Goal: Check status: Check status

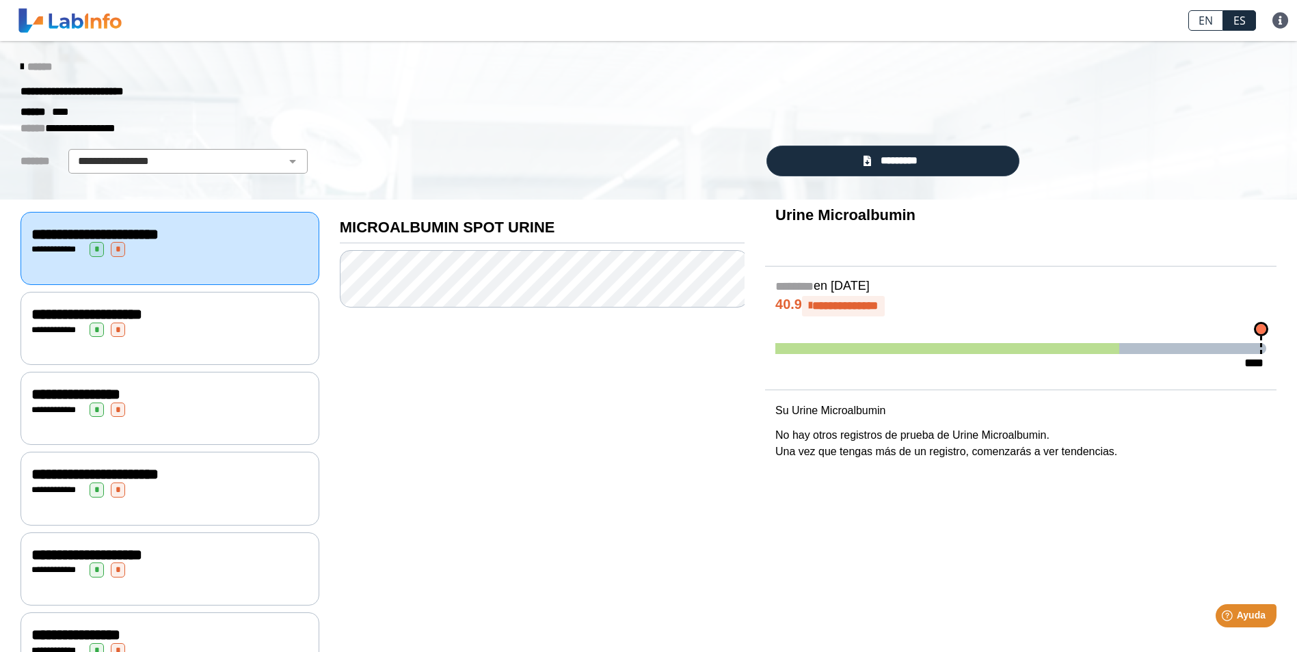
scroll to position [68, 0]
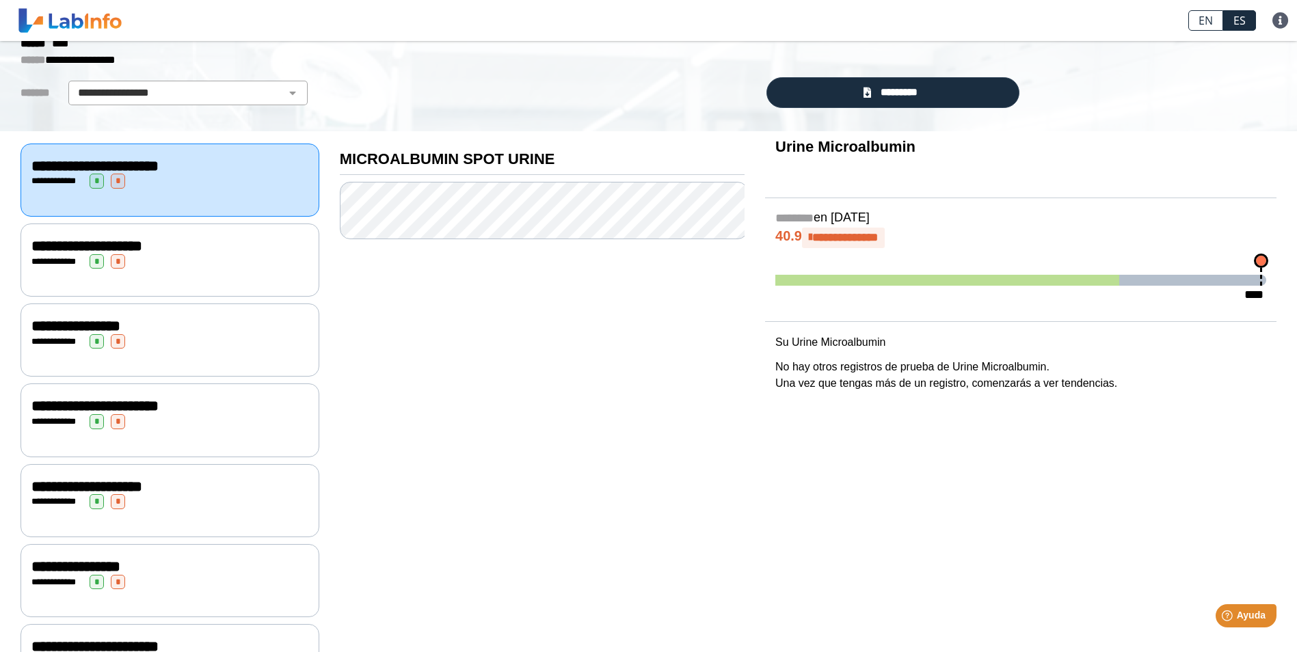
click at [196, 266] on div "**********" at bounding box center [169, 261] width 277 height 15
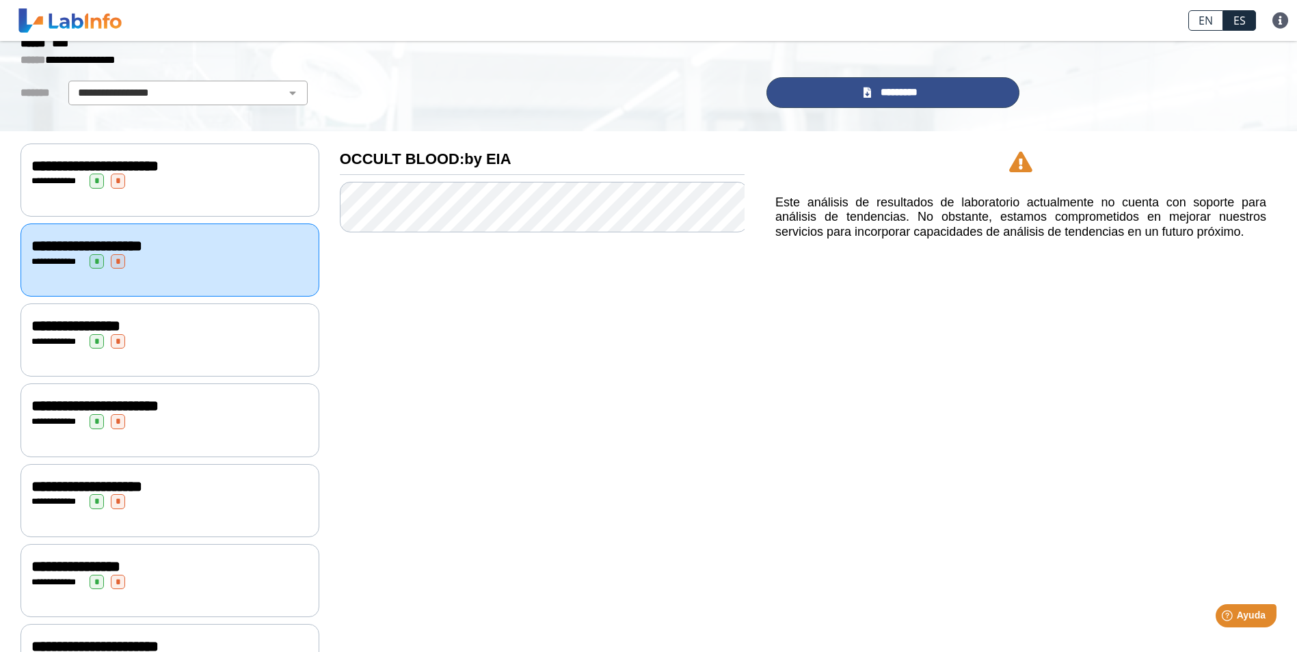
click at [901, 94] on span "*********" at bounding box center [898, 93] width 47 height 16
